Goal: Information Seeking & Learning: Learn about a topic

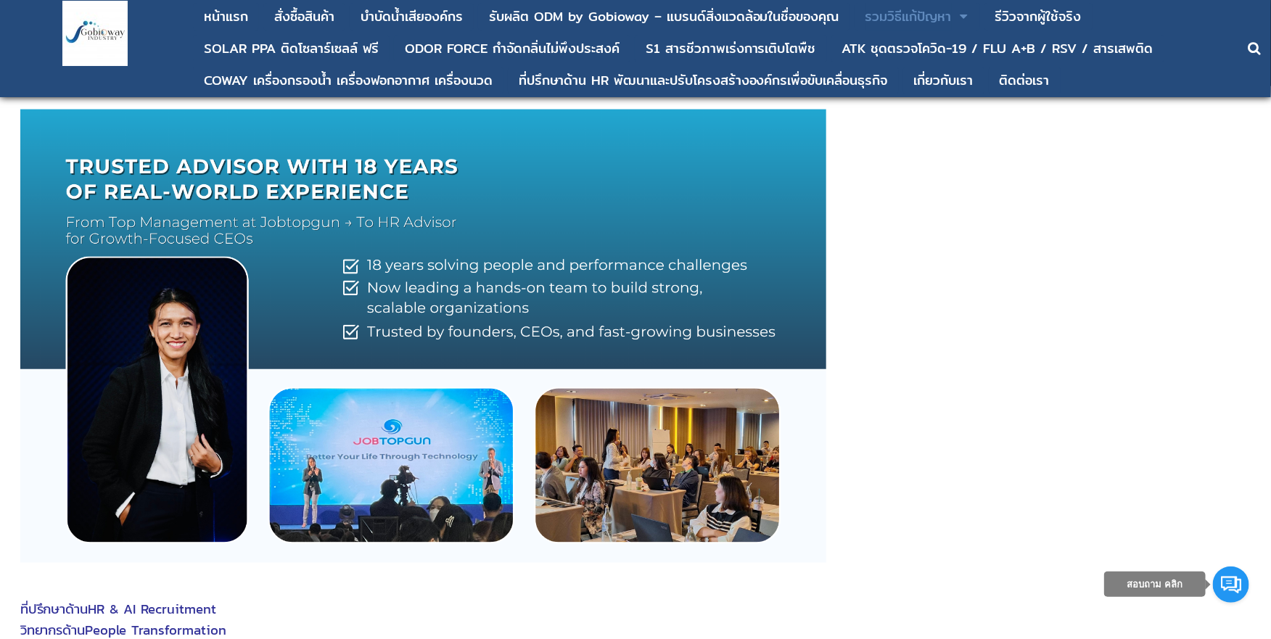
scroll to position [901, 0]
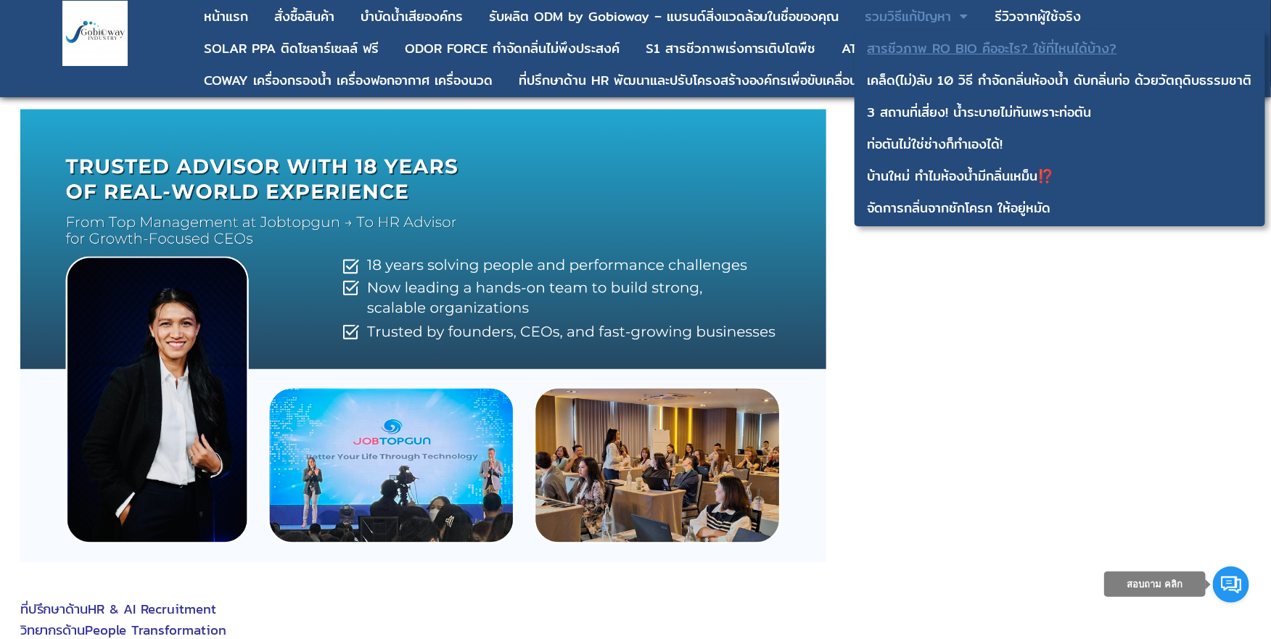
click at [950, 52] on div "สารชีวภาพ RO BIO คืออะไร? ใช้ที่ไหนได้บ้าง?" at bounding box center [1060, 48] width 385 height 13
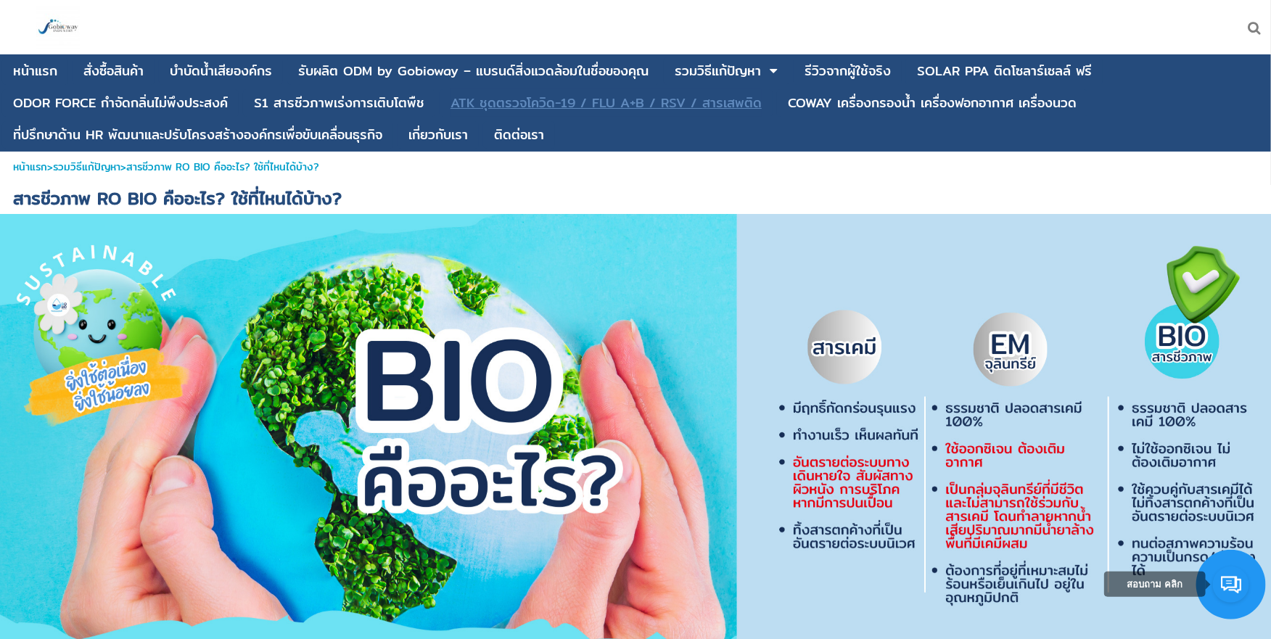
click at [677, 97] on div "ATK ชุดตรวจโควิด-19 / FLU A+B / RSV / สารเสพติด" at bounding box center [606, 103] width 311 height 13
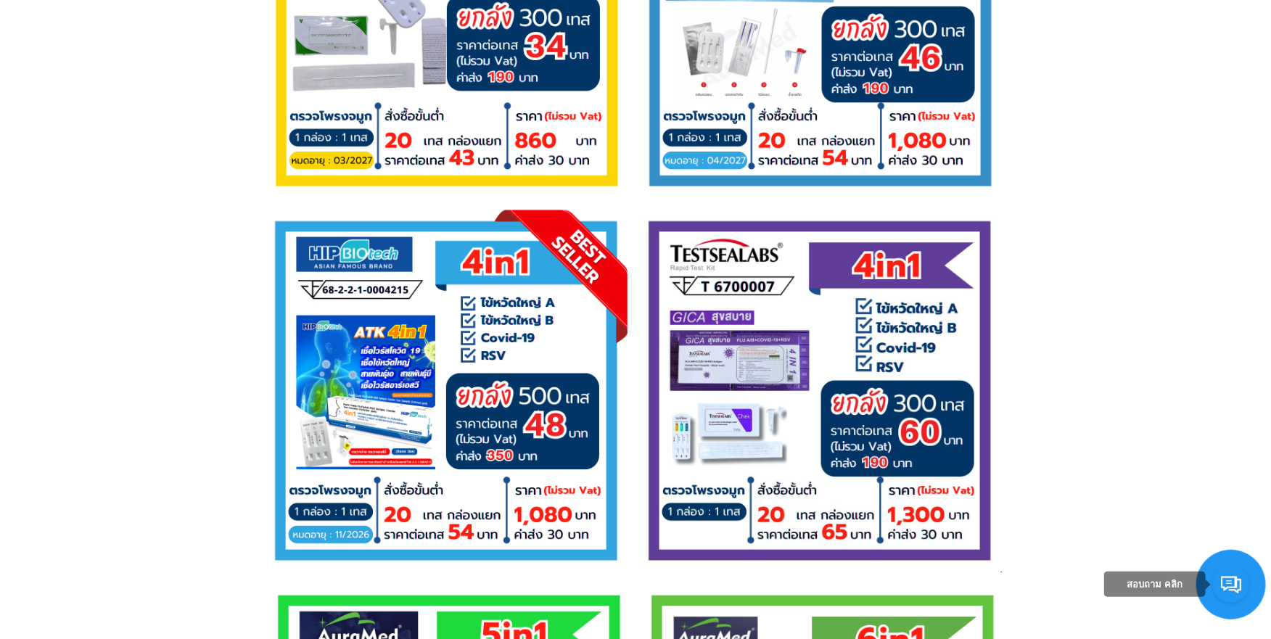
scroll to position [3041, 0]
